Goal: Information Seeking & Learning: Compare options

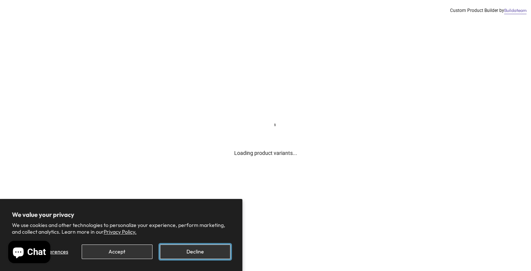
click at [190, 256] on button "Decline" at bounding box center [195, 251] width 71 height 15
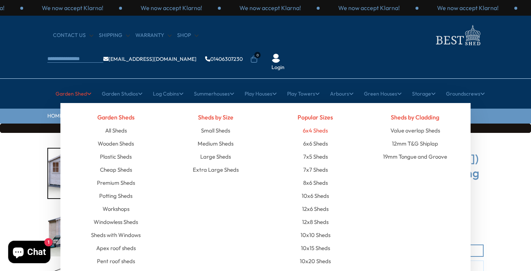
click at [323, 124] on link "6x4 Sheds" at bounding box center [315, 130] width 25 height 13
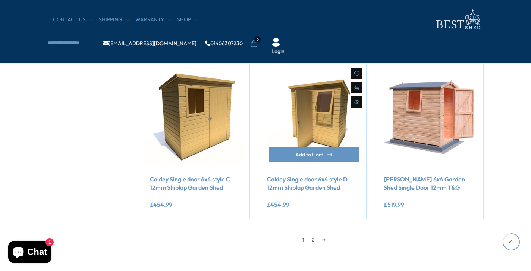
scroll to position [610, 0]
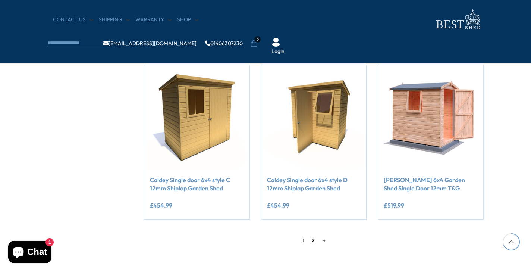
click at [314, 240] on link "2" at bounding box center [313, 240] width 10 height 11
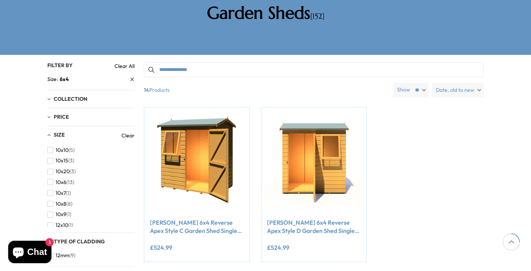
scroll to position [142, 0]
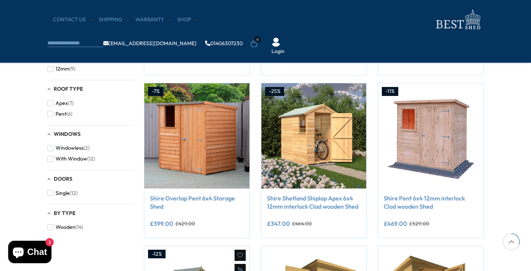
scroll to position [268, 0]
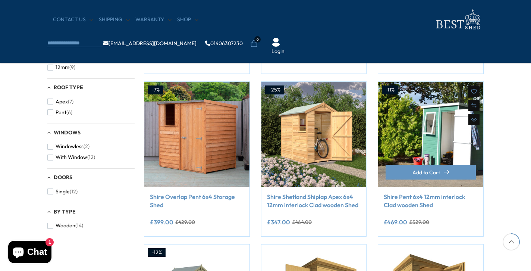
click at [442, 137] on img at bounding box center [430, 134] width 105 height 105
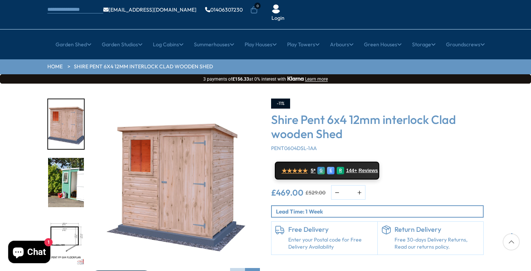
scroll to position [50, 0]
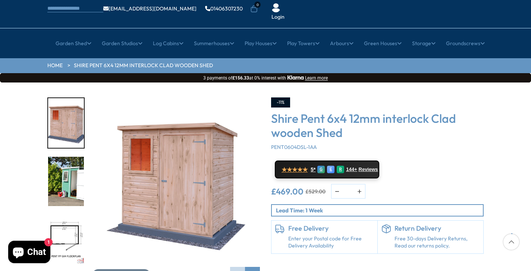
click at [61, 157] on img "2 / 12" at bounding box center [66, 182] width 36 height 50
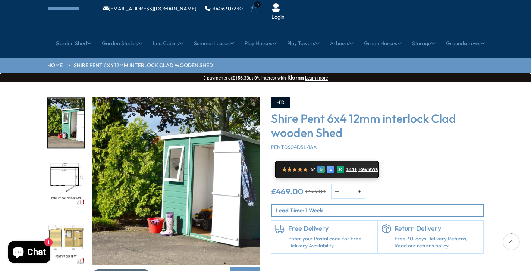
click at [120, 271] on span "Click To Expand" at bounding box center [125, 275] width 38 height 7
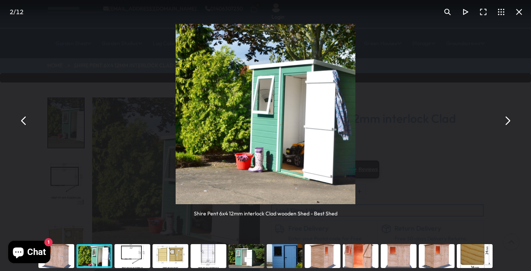
click at [508, 124] on button "You can close this modal content with the ESC key" at bounding box center [508, 121] width 18 height 18
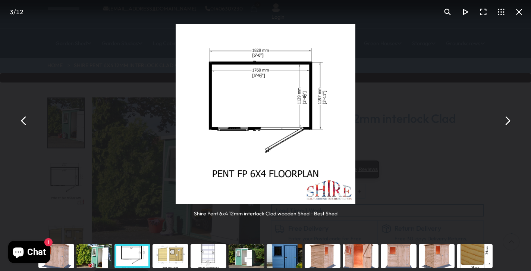
click at [508, 124] on button "You can close this modal content with the ESC key" at bounding box center [508, 121] width 18 height 18
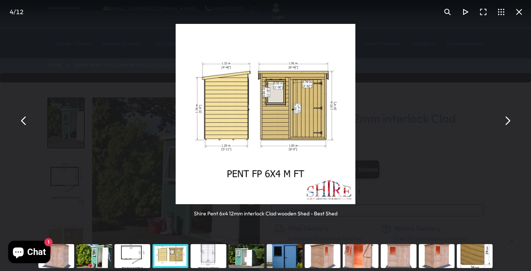
click at [508, 124] on button "You can close this modal content with the ESC key" at bounding box center [508, 121] width 18 height 18
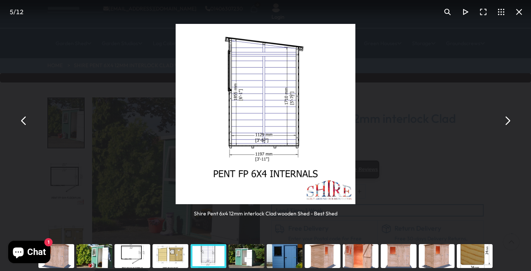
click at [508, 124] on button "You can close this modal content with the ESC key" at bounding box center [508, 121] width 18 height 18
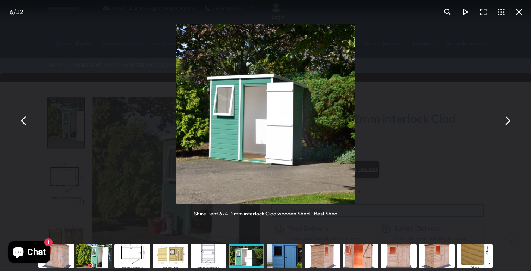
click at [508, 124] on button "You can close this modal content with the ESC key" at bounding box center [508, 121] width 18 height 18
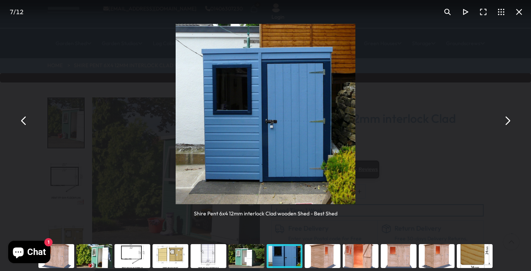
click at [508, 124] on button "You can close this modal content with the ESC key" at bounding box center [508, 121] width 18 height 18
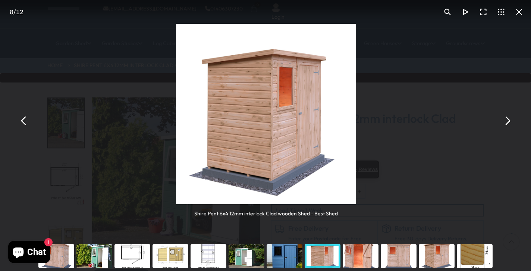
click at [508, 124] on button "You can close this modal content with the ESC key" at bounding box center [508, 121] width 18 height 18
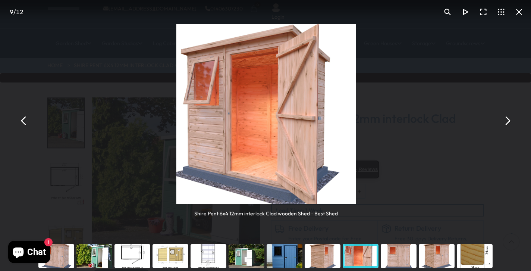
click at [508, 124] on button "You can close this modal content with the ESC key" at bounding box center [508, 121] width 18 height 18
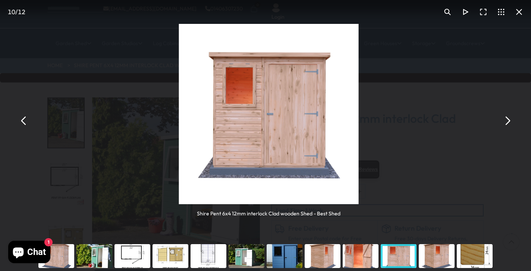
click at [508, 124] on button "You can close this modal content with the ESC key" at bounding box center [508, 121] width 18 height 18
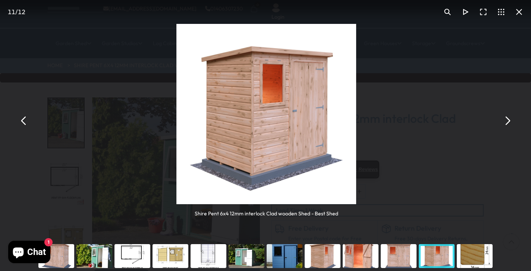
click at [508, 124] on button "You can close this modal content with the ESC key" at bounding box center [508, 121] width 18 height 18
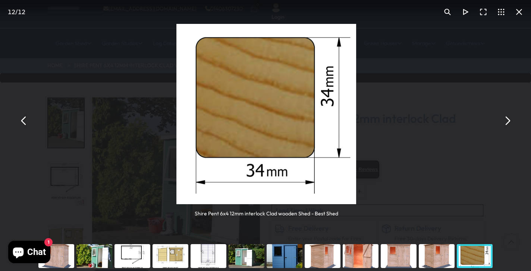
click at [508, 124] on button "You can close this modal content with the ESC key" at bounding box center [508, 121] width 18 height 18
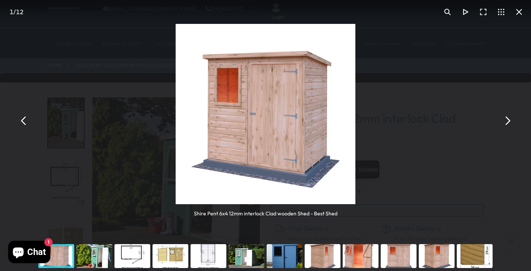
click at [508, 124] on button "You can close this modal content with the ESC key" at bounding box center [508, 121] width 18 height 18
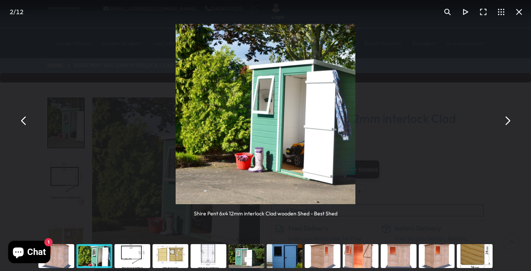
click at [508, 124] on button "You can close this modal content with the ESC key" at bounding box center [508, 121] width 18 height 18
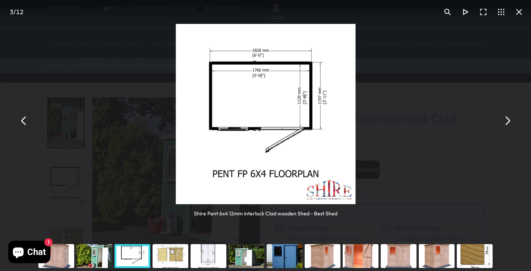
click at [508, 124] on button "You can close this modal content with the ESC key" at bounding box center [508, 121] width 18 height 18
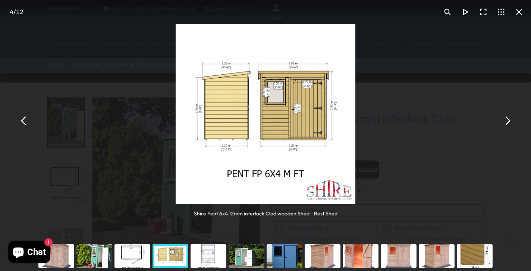
click at [24, 127] on button "You can close this modal content with the ESC key" at bounding box center [24, 121] width 18 height 18
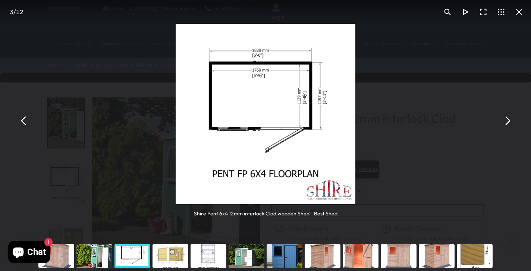
click at [280, 257] on div "You can close this modal content with the ESC key" at bounding box center [285, 256] width 38 height 30
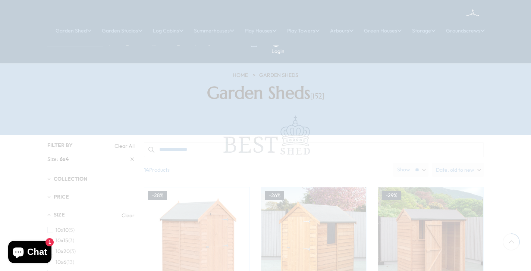
scroll to position [268, 0]
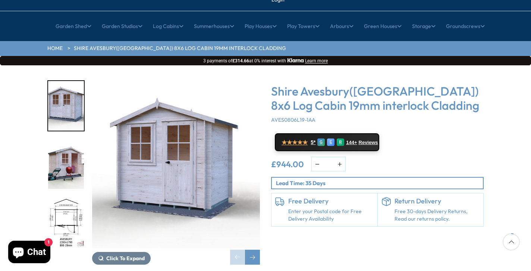
scroll to position [71, 0]
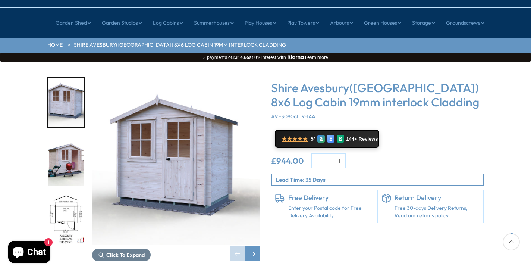
click at [65, 141] on img "2 / 13" at bounding box center [66, 161] width 36 height 50
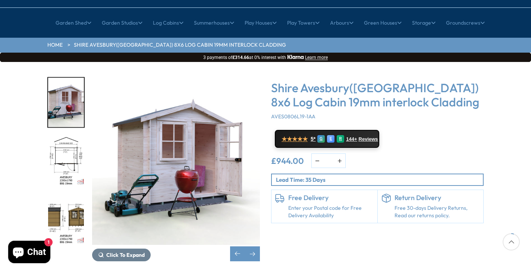
click at [65, 141] on img "3 / 13" at bounding box center [66, 161] width 36 height 50
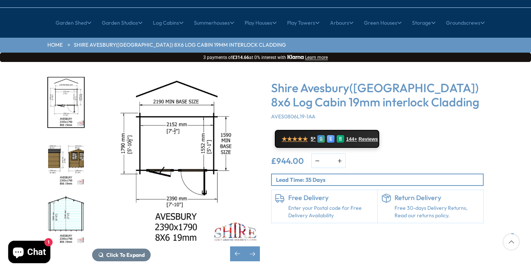
click at [65, 141] on img "4 / 13" at bounding box center [66, 161] width 36 height 50
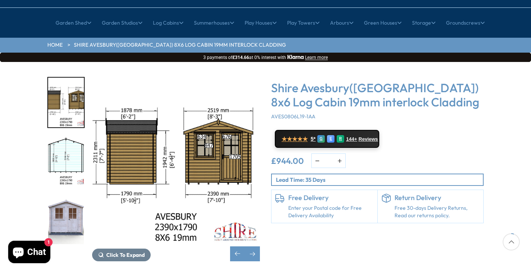
click at [65, 141] on img "5 / 13" at bounding box center [66, 161] width 36 height 50
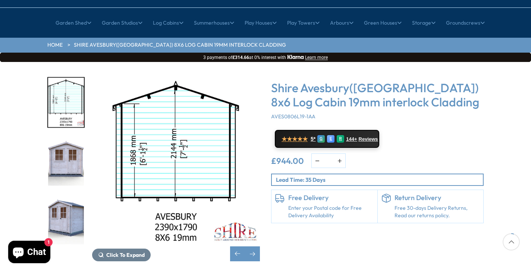
click at [65, 141] on img "6 / 13" at bounding box center [66, 161] width 36 height 50
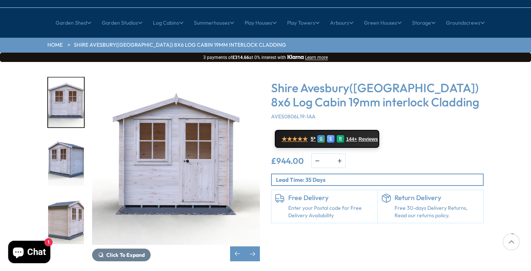
click at [65, 141] on img "7 / 13" at bounding box center [66, 161] width 36 height 50
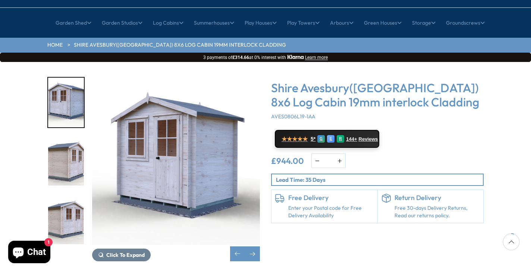
click at [65, 141] on img "8 / 13" at bounding box center [66, 161] width 36 height 50
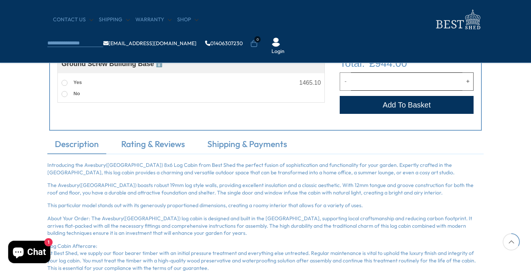
scroll to position [440, 0]
